Goal: Task Accomplishment & Management: Manage account settings

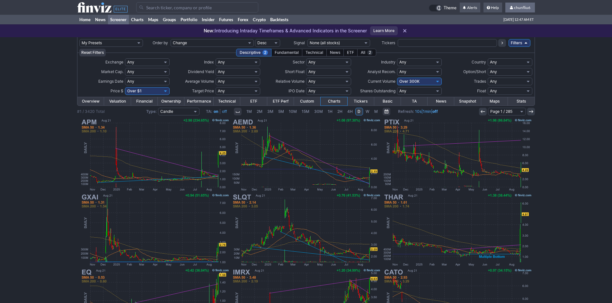
click at [521, 8] on span "chunfliu6" at bounding box center [522, 7] width 16 height 5
click at [514, 47] on link "Sign Out" at bounding box center [517, 47] width 36 height 10
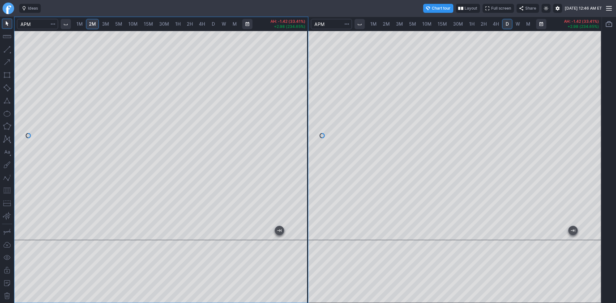
click at [292, 43] on div at bounding box center [161, 136] width 294 height 210
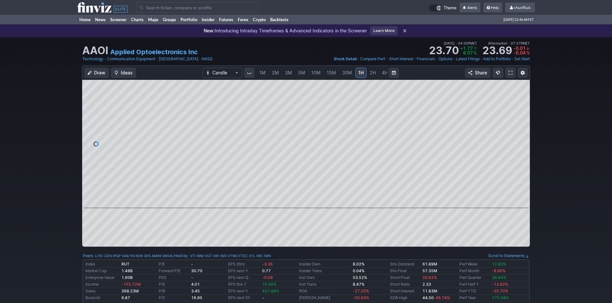
scroll to position [0, 35]
click at [265, 69] on link "5M" at bounding box center [266, 73] width 13 height 10
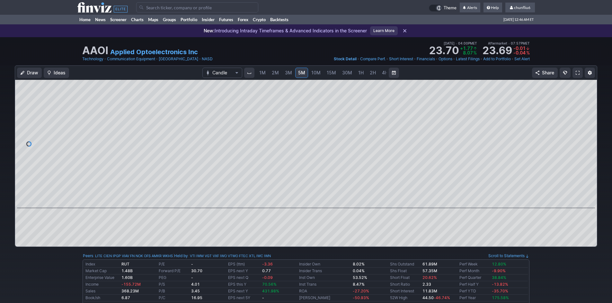
click at [285, 73] on span "3M" at bounding box center [288, 72] width 7 height 5
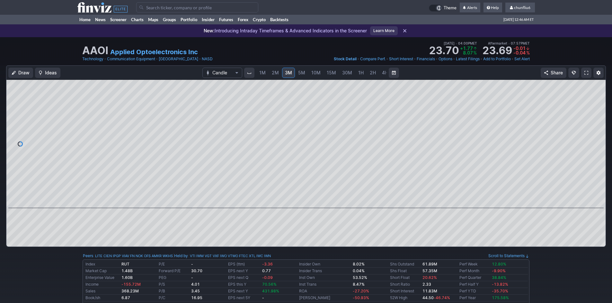
click at [358, 73] on span "1H" at bounding box center [360, 72] width 5 height 5
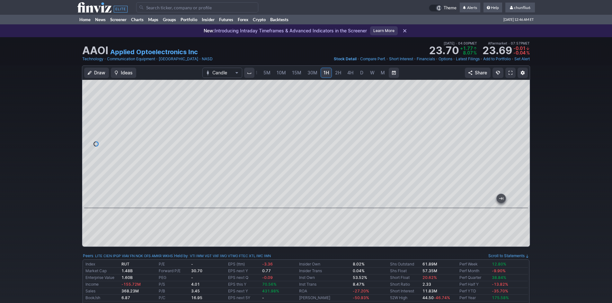
click at [512, 71] on link at bounding box center [510, 73] width 10 height 10
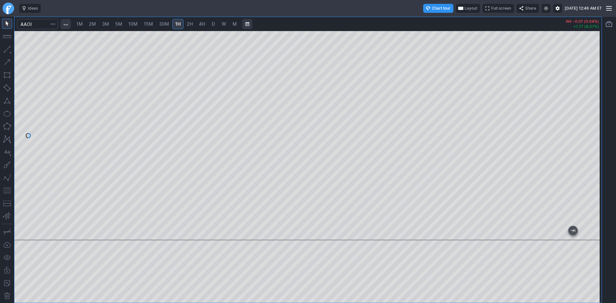
click at [93, 25] on span "2M" at bounding box center [92, 23] width 7 height 5
drag, startPoint x: 597, startPoint y: 91, endPoint x: 590, endPoint y: 121, distance: 31.1
click at [590, 121] on div at bounding box center [594, 134] width 13 height 194
click at [8, 191] on button "button" at bounding box center [7, 191] width 10 height 10
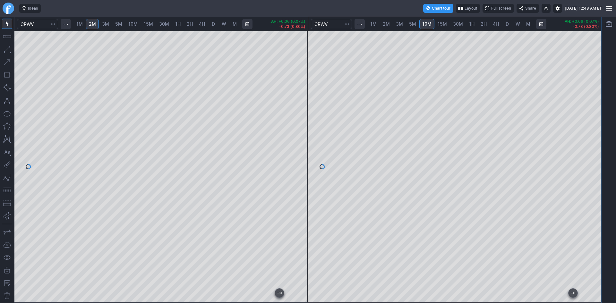
drag, startPoint x: 598, startPoint y: 130, endPoint x: 597, endPoint y: 116, distance: 14.1
click at [597, 116] on div at bounding box center [594, 165] width 13 height 256
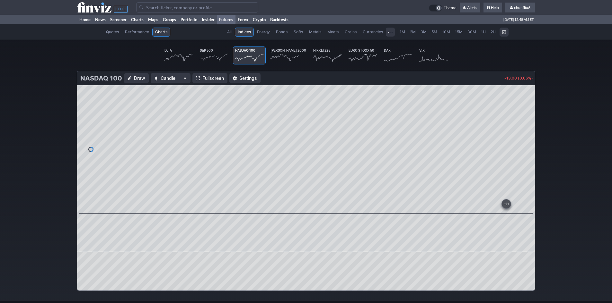
scroll to position [0, 38]
click at [520, 6] on span "chunfliu6" at bounding box center [522, 7] width 16 height 5
click at [510, 48] on link "Sign Out" at bounding box center [517, 47] width 36 height 10
